Goal: Use online tool/utility

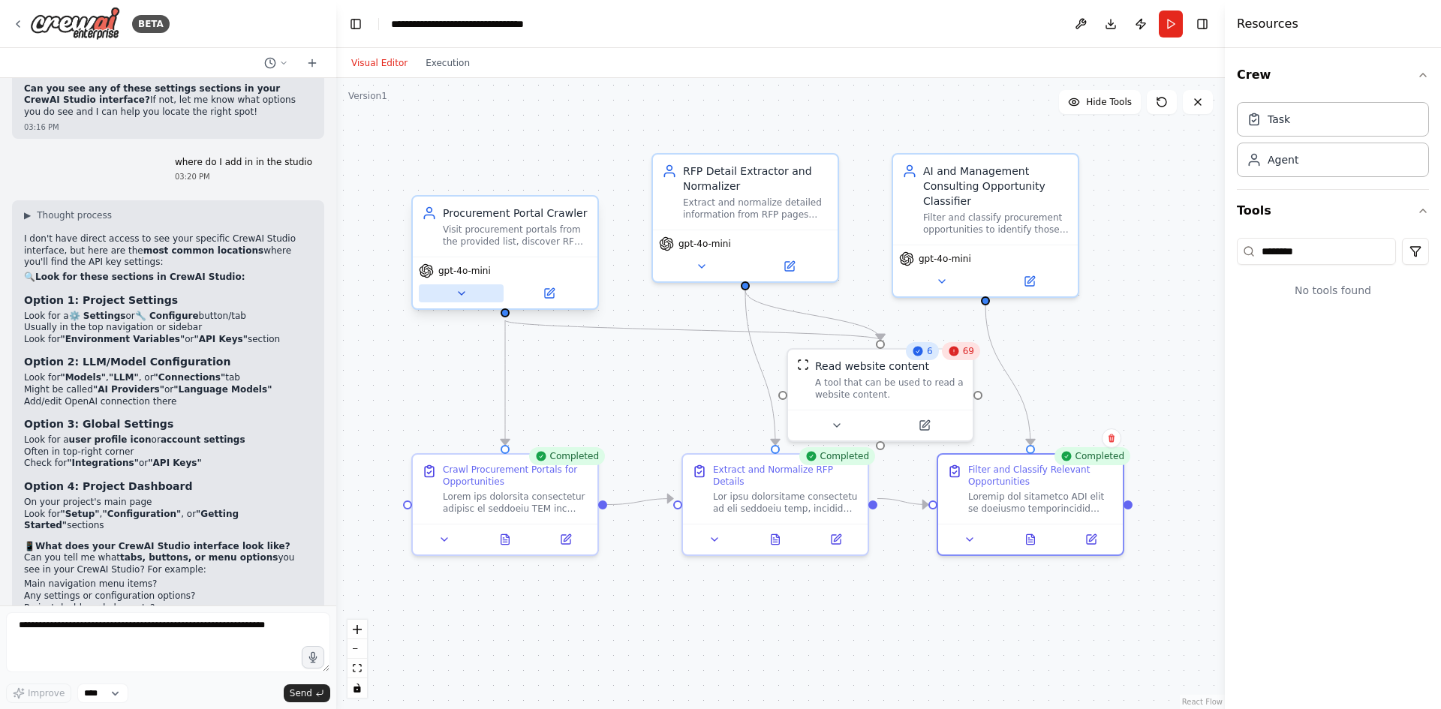
click at [460, 302] on button at bounding box center [461, 293] width 85 height 18
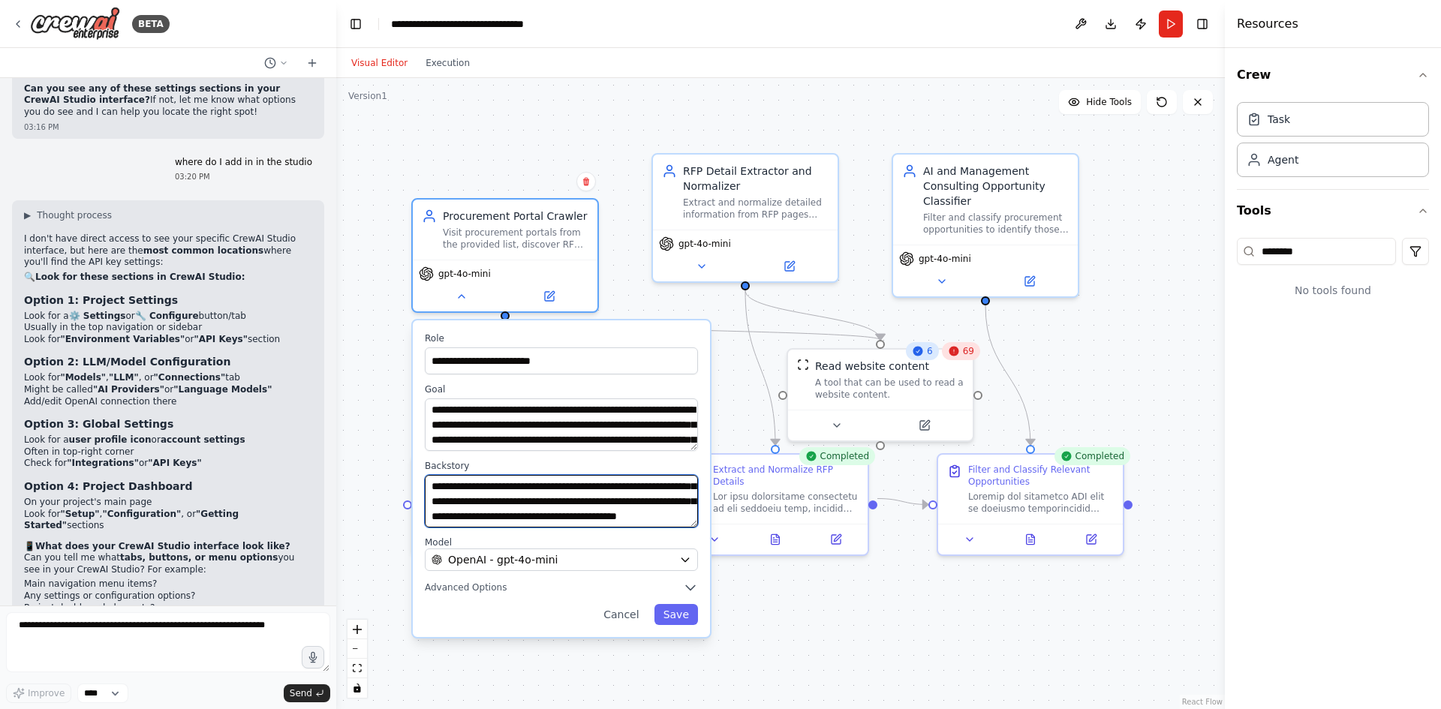
scroll to position [105, 0]
click at [631, 615] on button "Cancel" at bounding box center [620, 614] width 53 height 21
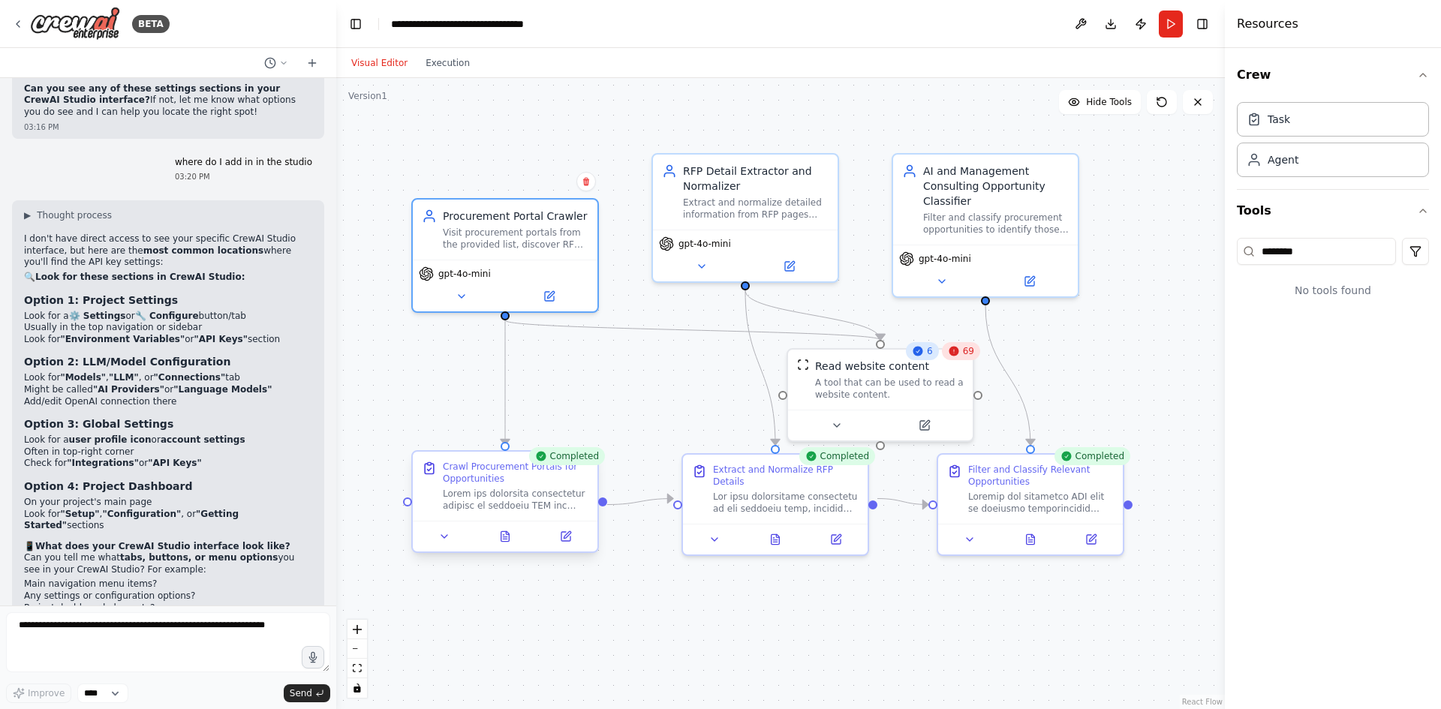
click at [532, 514] on div "Crawl Procurement Portals for Opportunities" at bounding box center [505, 486] width 185 height 69
click at [520, 504] on div at bounding box center [516, 500] width 146 height 24
click at [444, 539] on icon at bounding box center [444, 537] width 12 height 12
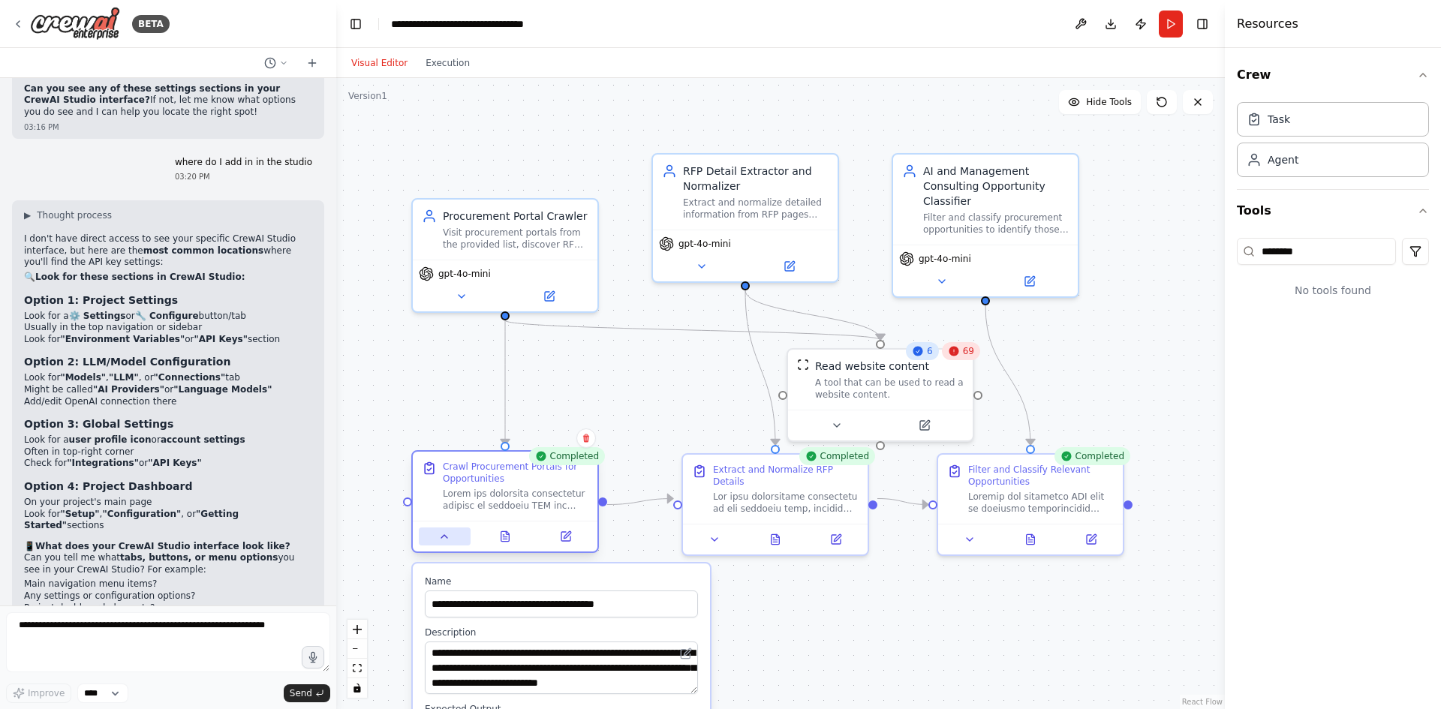
click at [444, 539] on icon at bounding box center [444, 537] width 12 height 12
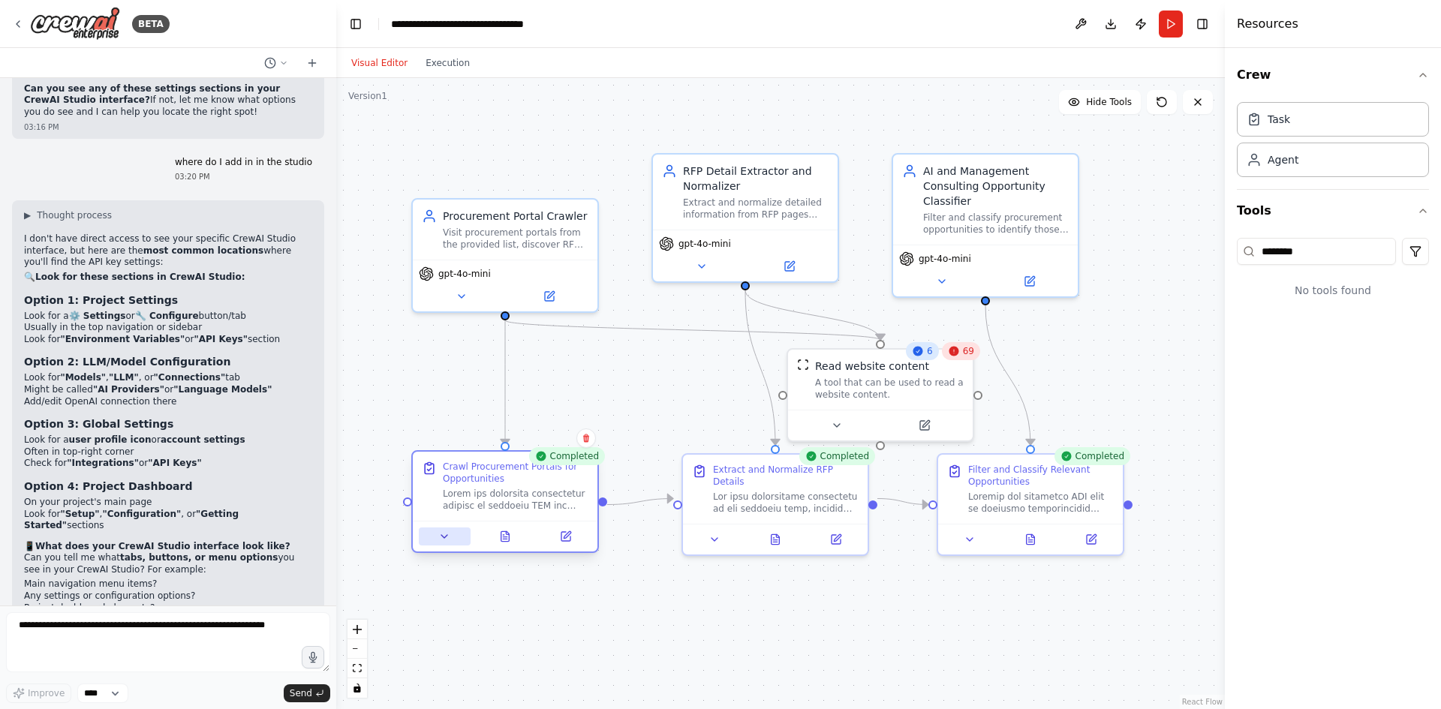
click at [444, 539] on icon at bounding box center [444, 537] width 12 height 12
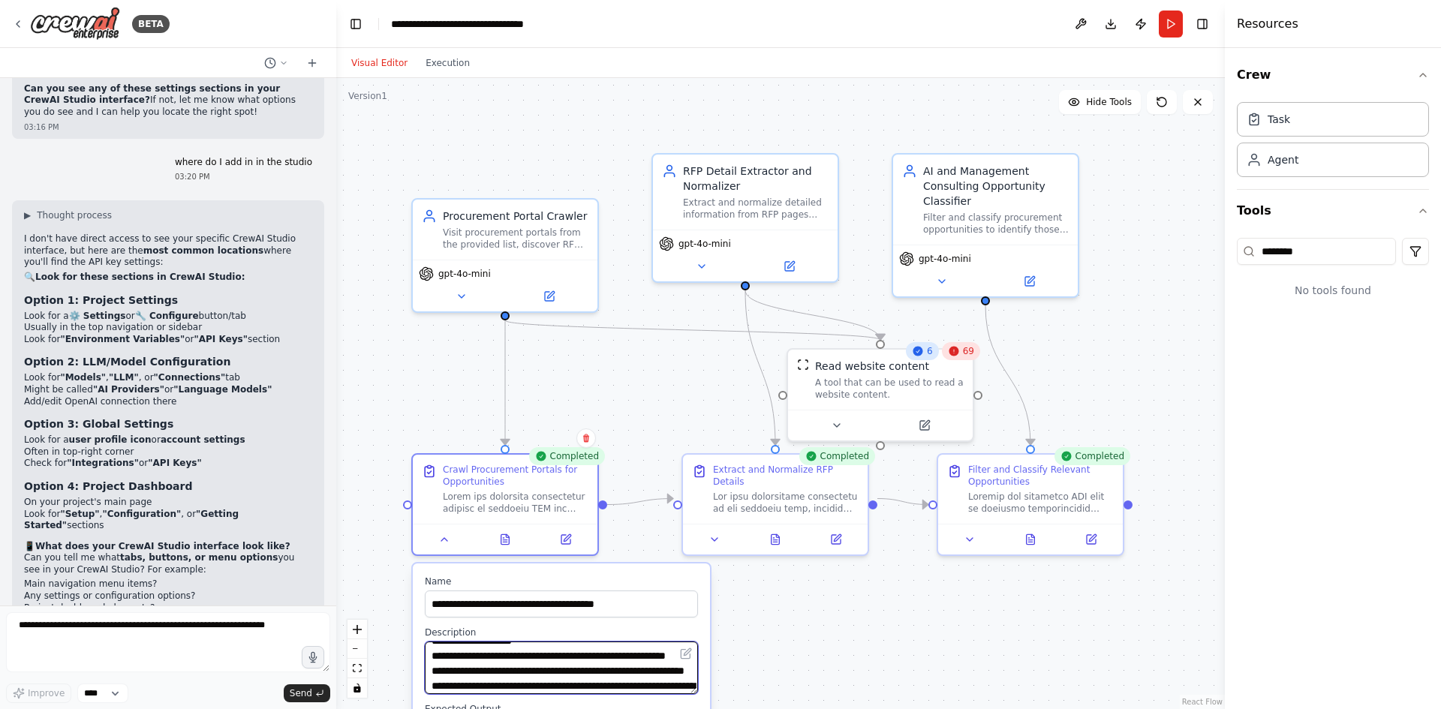
scroll to position [120, 0]
drag, startPoint x: 690, startPoint y: 657, endPoint x: 693, endPoint y: 664, distance: 8.1
click at [693, 664] on div at bounding box center [561, 668] width 273 height 53
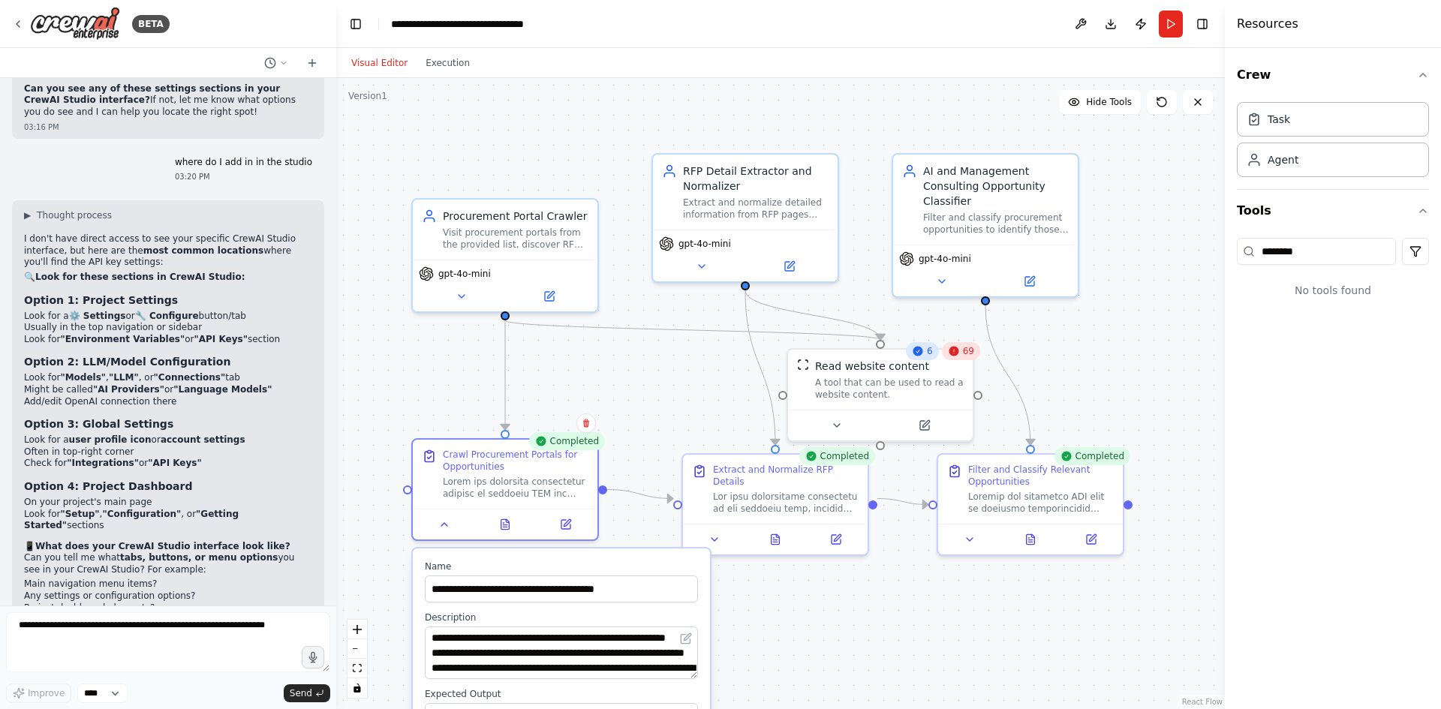
drag, startPoint x: 691, startPoint y: 662, endPoint x: 693, endPoint y: 652, distance: 9.9
click at [693, 652] on div at bounding box center [561, 653] width 273 height 53
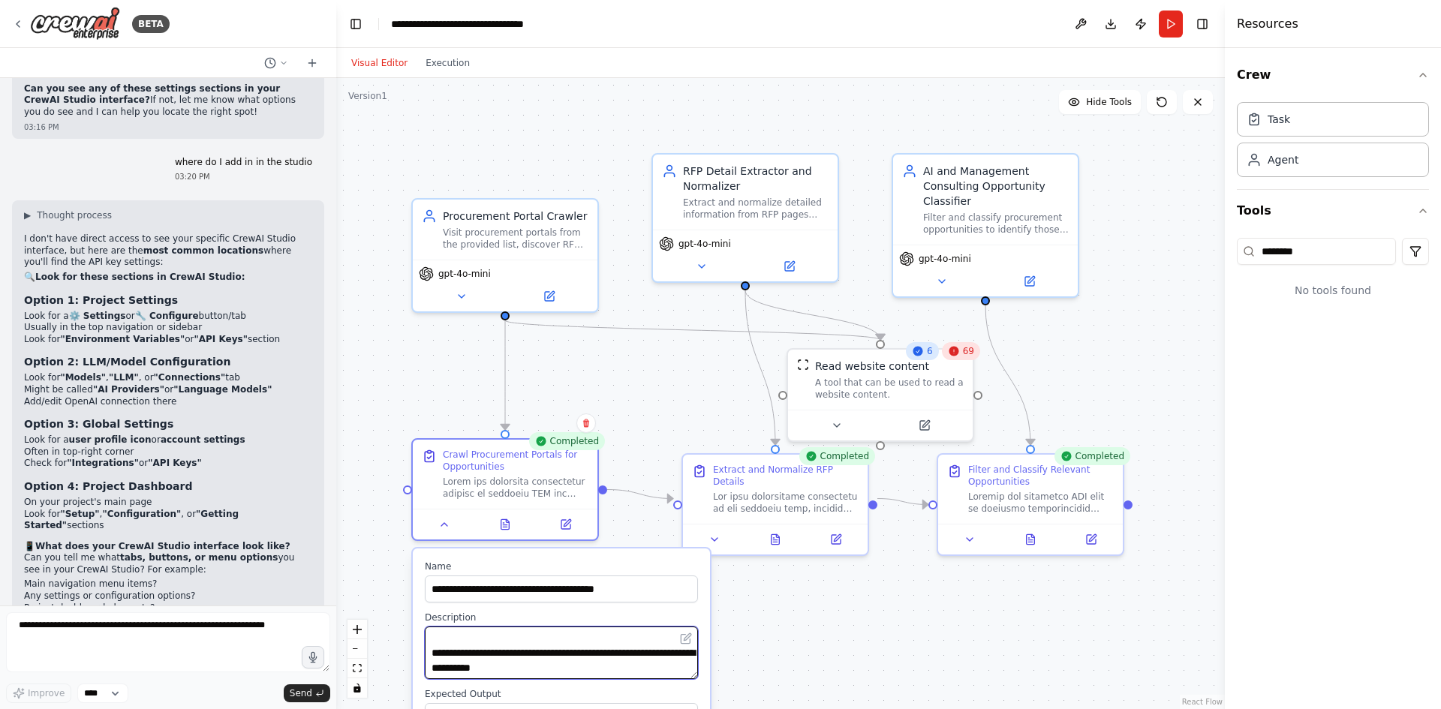
scroll to position [660, 0]
click at [788, 649] on div ".deletable-edge-delete-btn { width: 20px; height: 20px; border: 0px solid #ffff…" at bounding box center [780, 393] width 889 height 631
